Goal: Find specific page/section: Find specific page/section

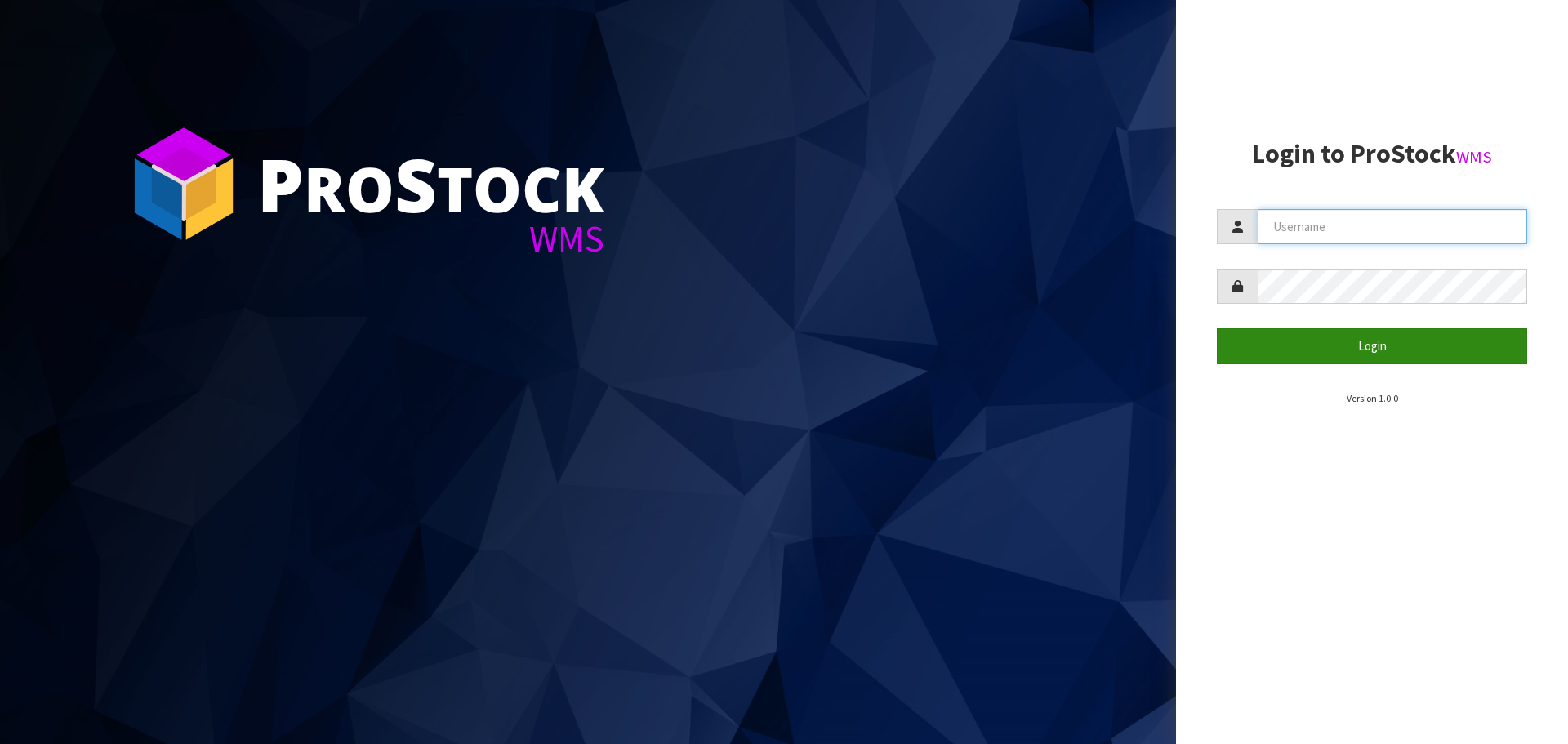
type input "YOURREFORMER"
click at [1451, 356] on button "Login" at bounding box center [1372, 346] width 311 height 35
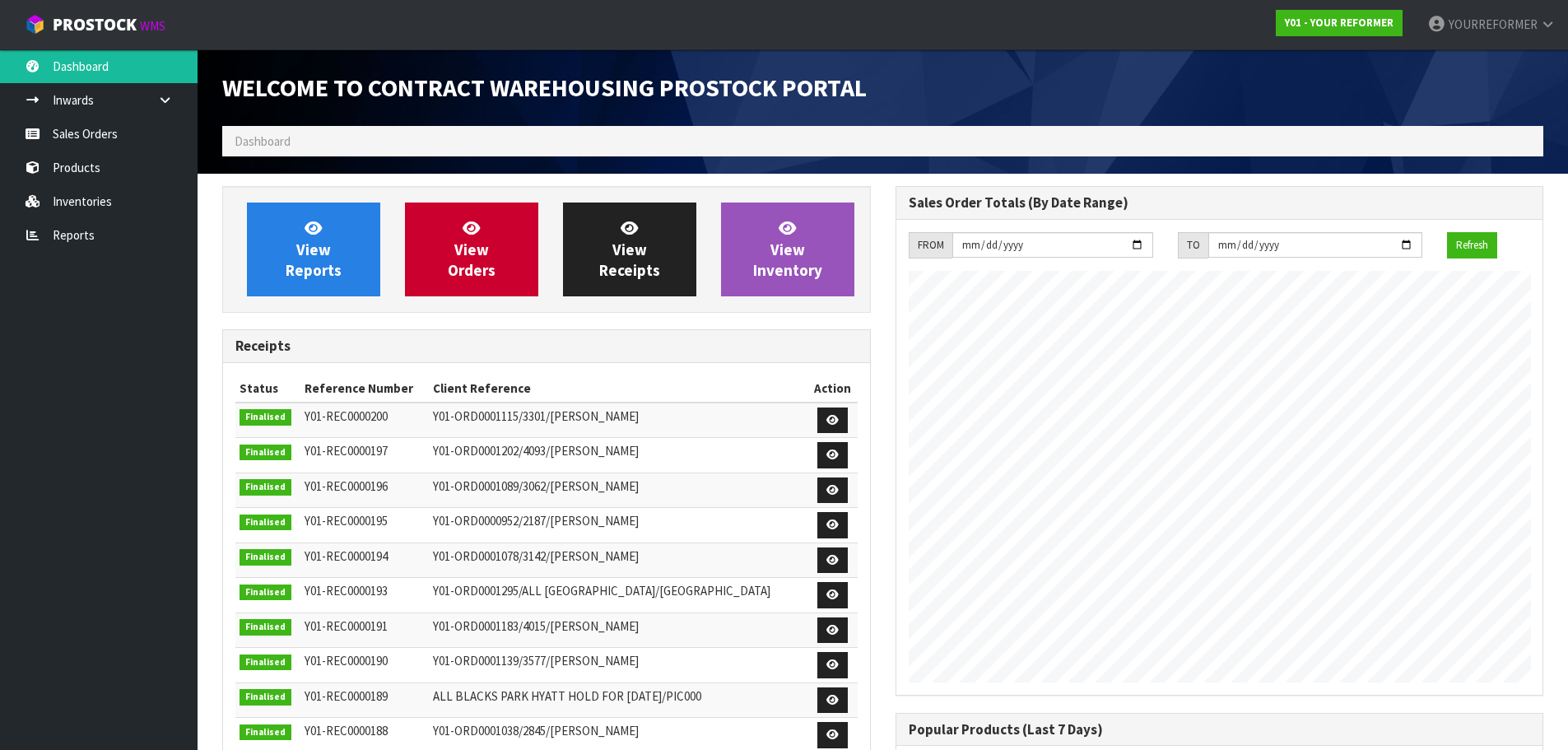
scroll to position [887, 672]
click at [91, 229] on link "Reports" at bounding box center [99, 235] width 197 height 34
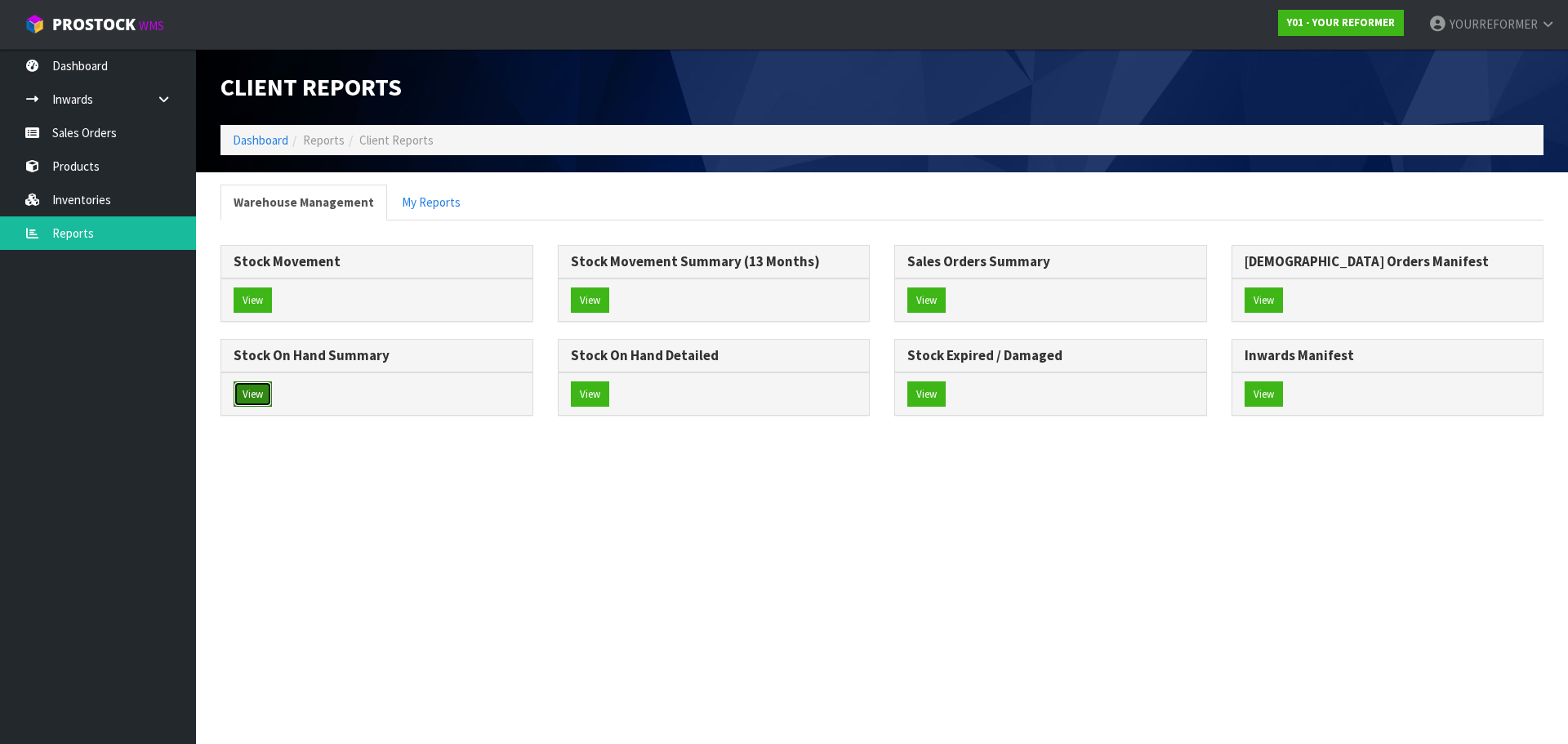
click at [249, 393] on button "View" at bounding box center [253, 394] width 39 height 26
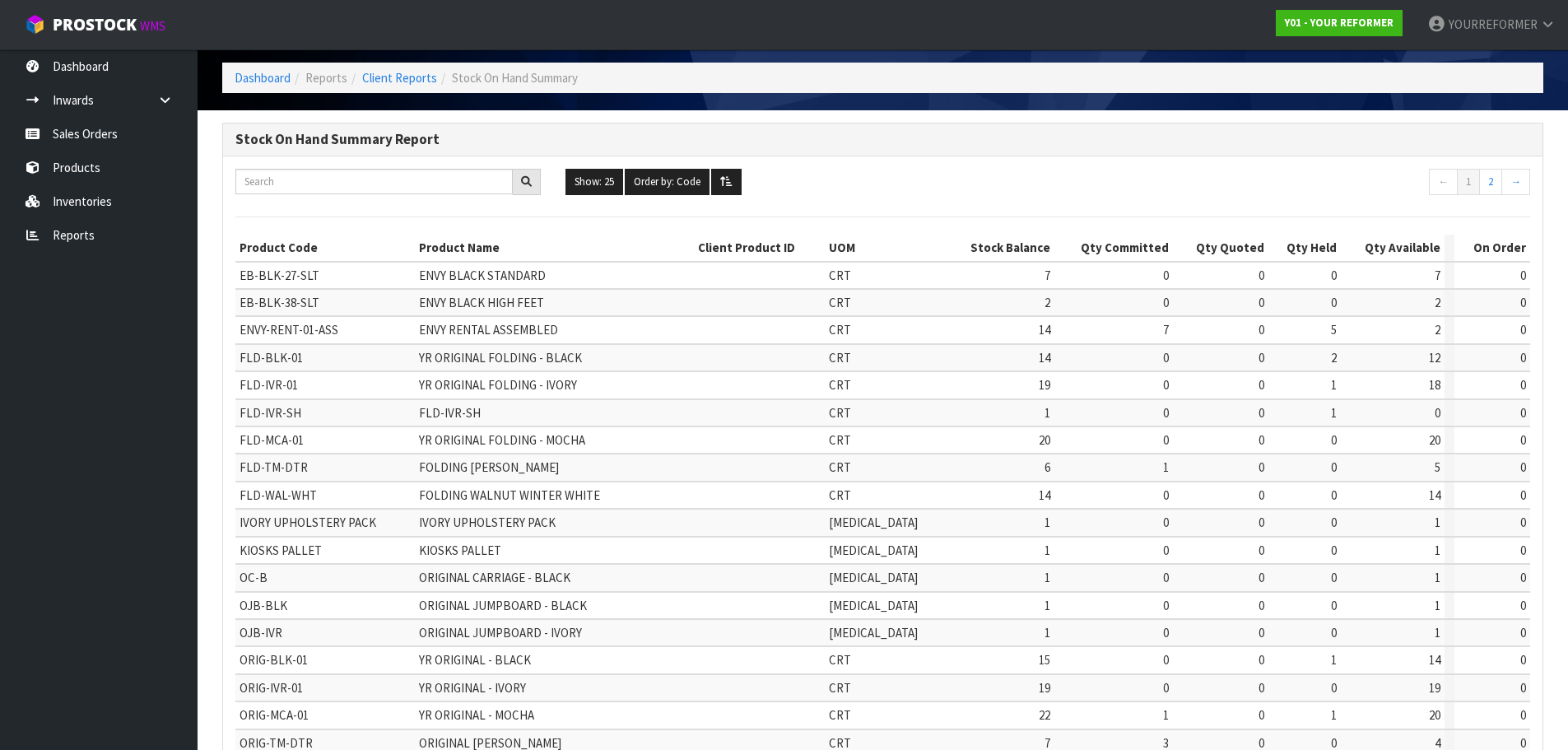
scroll to position [62, 0]
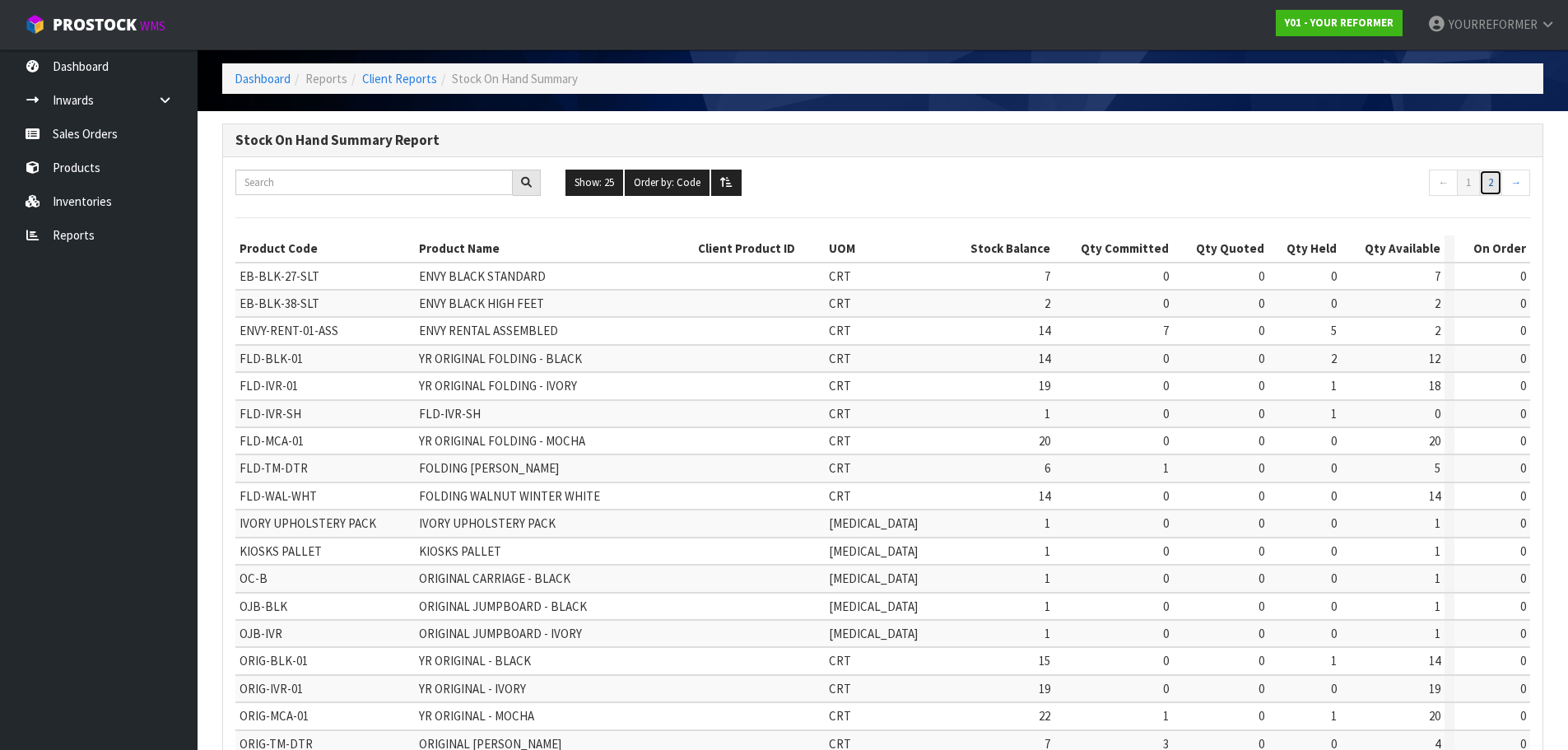
click at [1491, 188] on link "2" at bounding box center [1490, 182] width 23 height 26
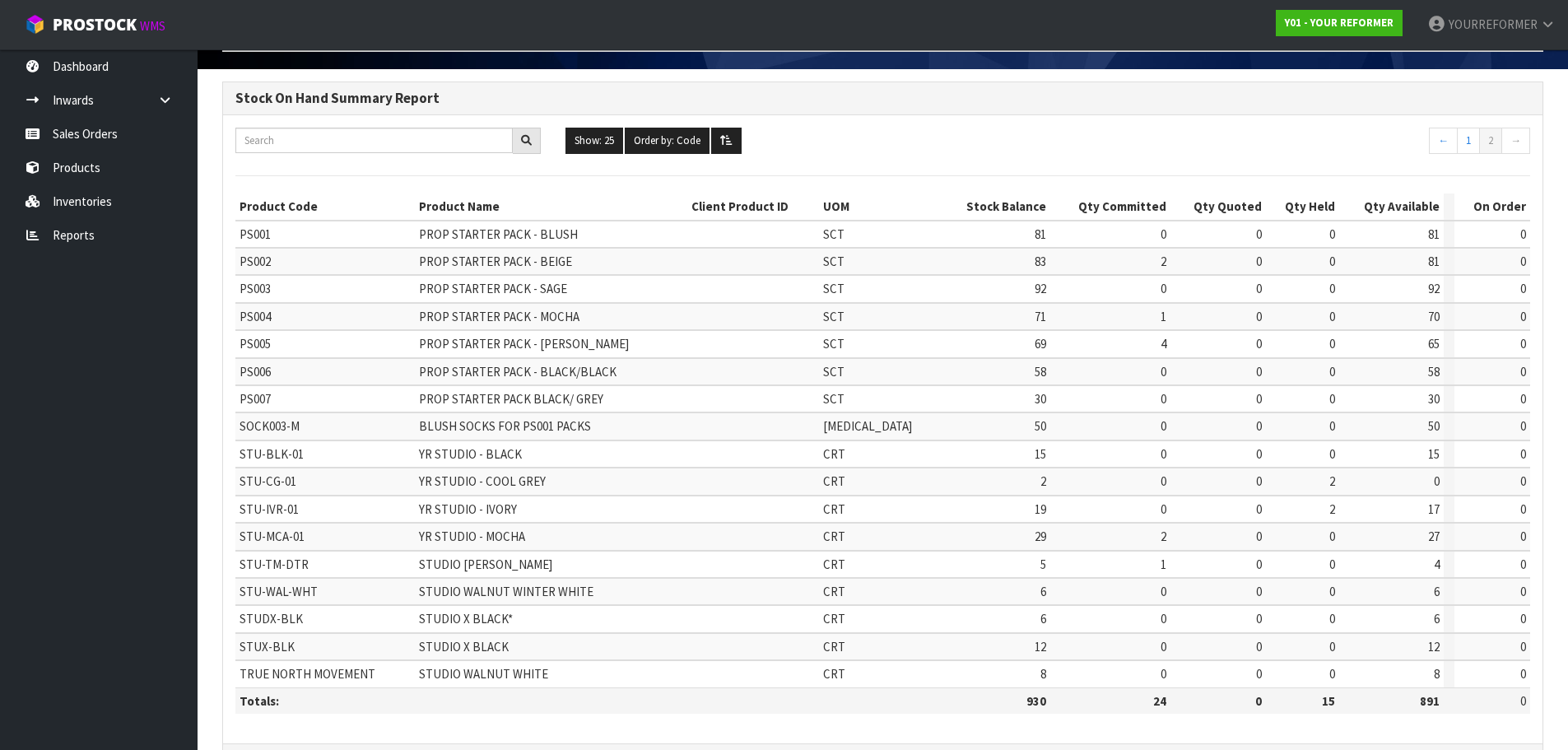
scroll to position [172, 0]
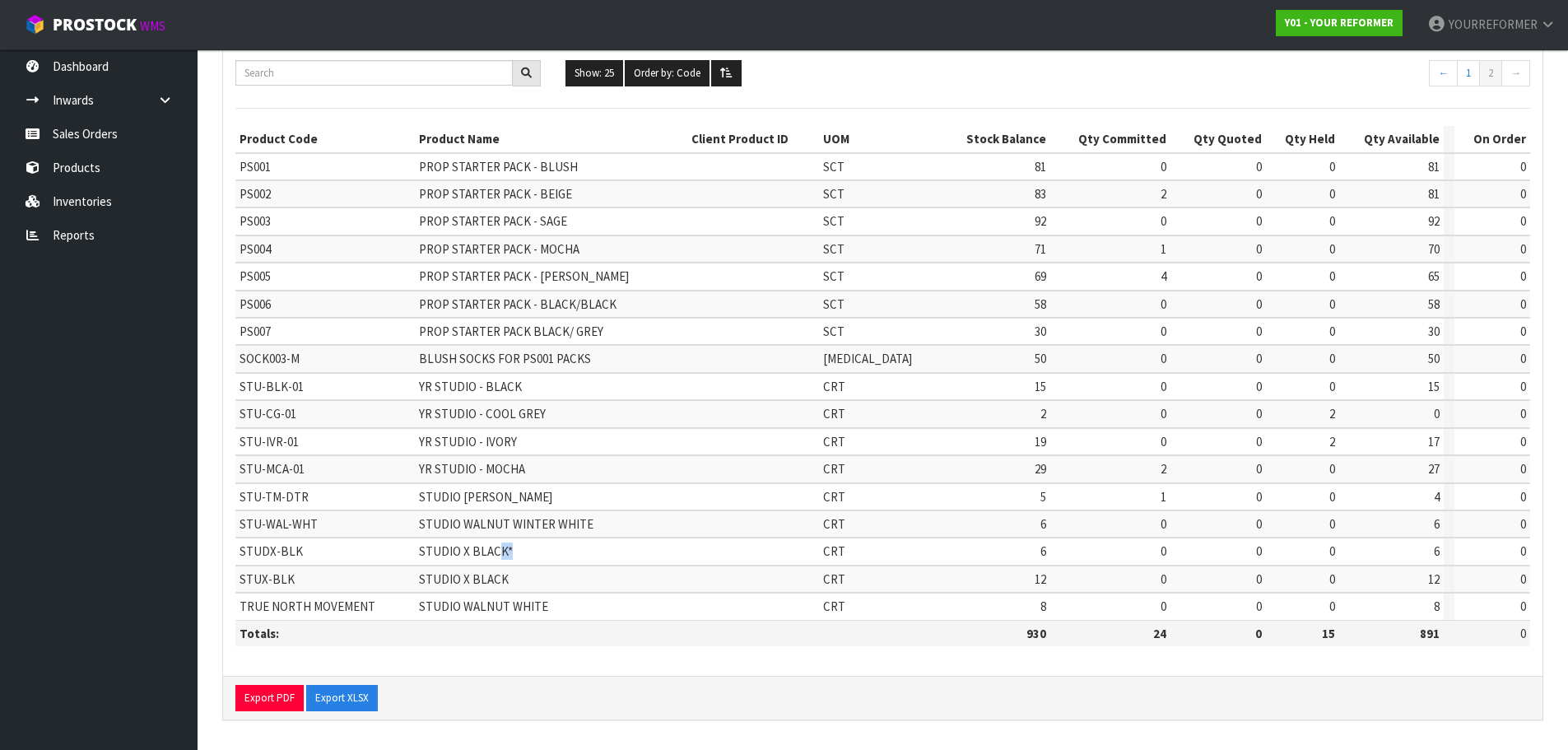
drag, startPoint x: 524, startPoint y: 553, endPoint x: 513, endPoint y: 555, distance: 11.2
click at [513, 555] on span "STUDIO X BLACK*" at bounding box center [466, 551] width 94 height 16
